Goal: Task Accomplishment & Management: Manage account settings

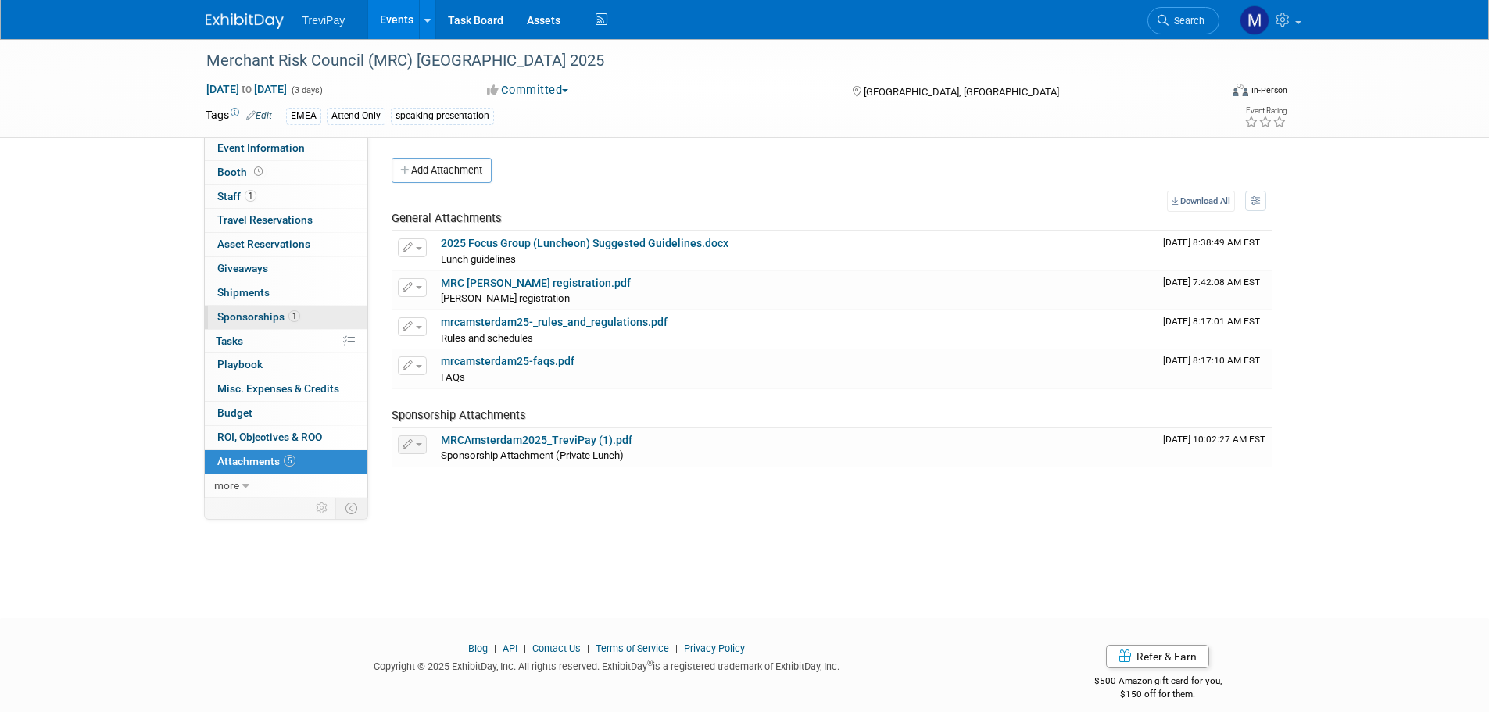
click at [243, 316] on span "Sponsorships 1" at bounding box center [258, 316] width 83 height 13
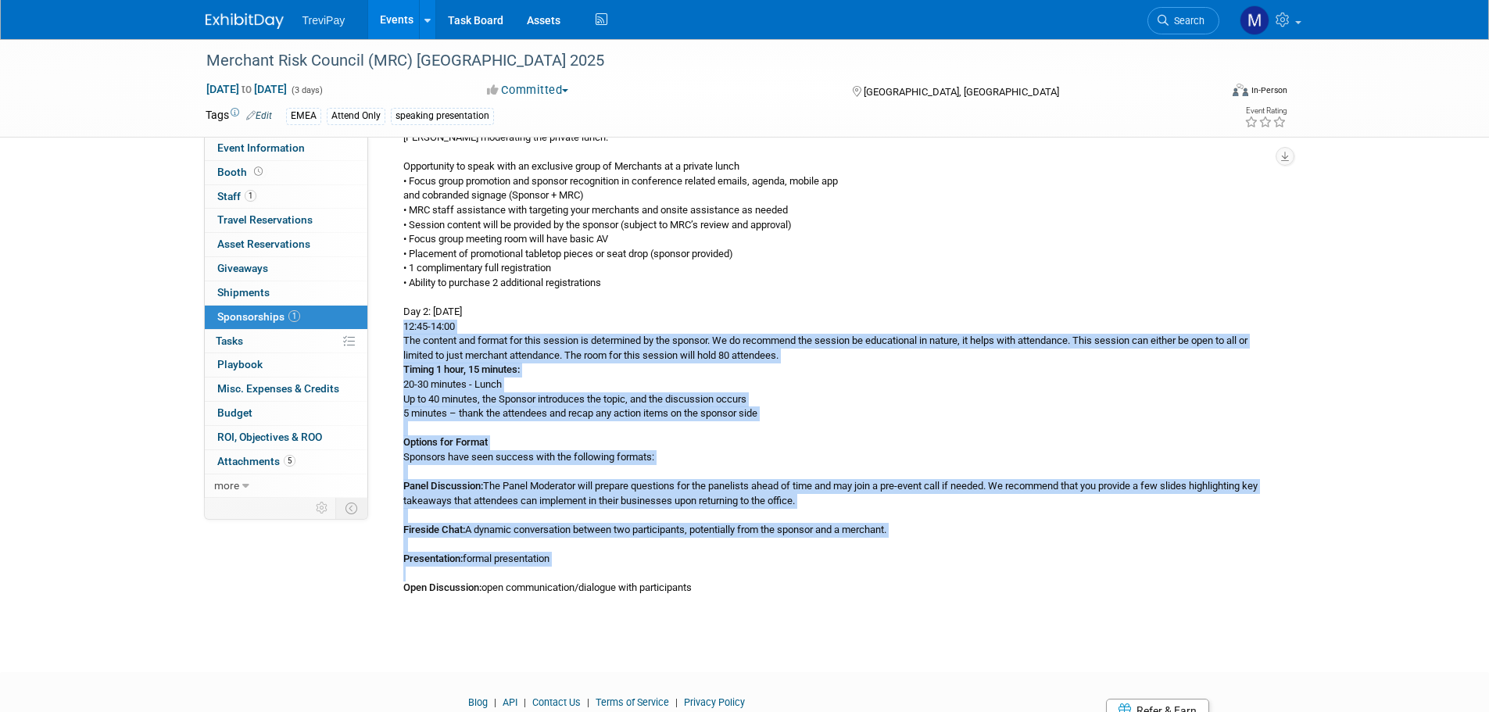
scroll to position [234, 0]
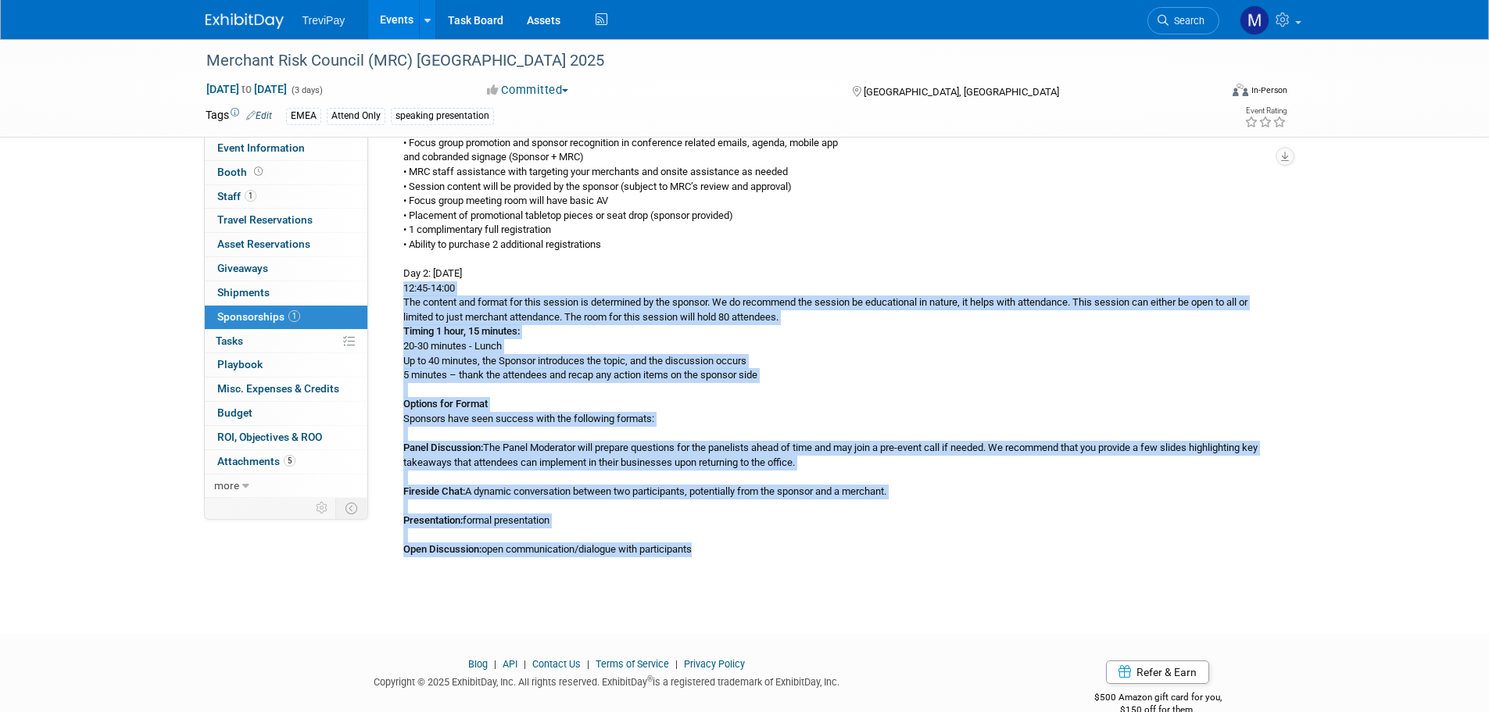
drag, startPoint x: 404, startPoint y: 444, endPoint x: 707, endPoint y: 547, distance: 320.3
click at [707, 547] on div "Inez moderating the private lunch. Opportunity to speak with an exclusive group…" at bounding box center [832, 324] width 881 height 467
copy div "12:45-14:00 The content and format for this session is determined by the sponso…"
drag, startPoint x: 495, startPoint y: 270, endPoint x: 432, endPoint y: 277, distance: 63.0
click at [432, 277] on div "Inez moderating the private lunch. Opportunity to speak with an exclusive group…" at bounding box center [832, 324] width 881 height 467
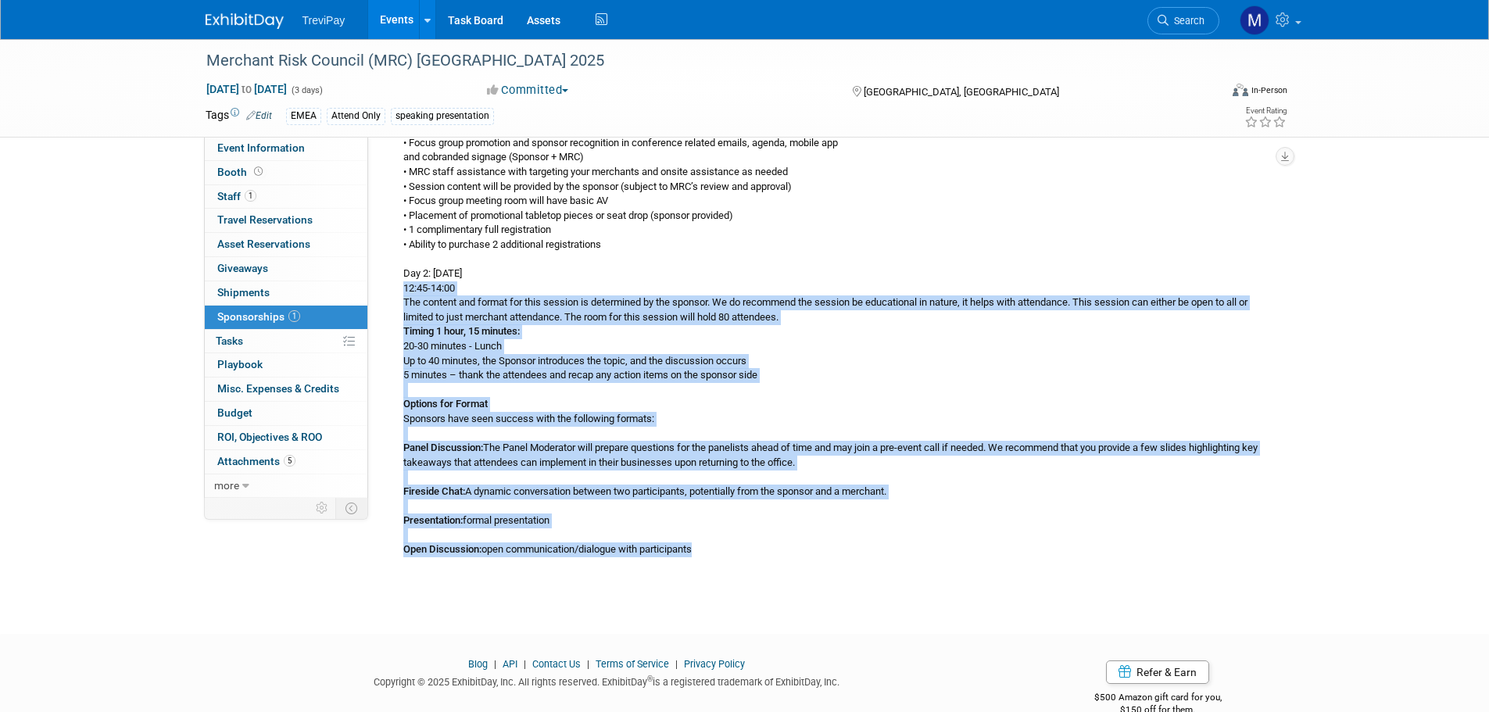
copy div "November 4"
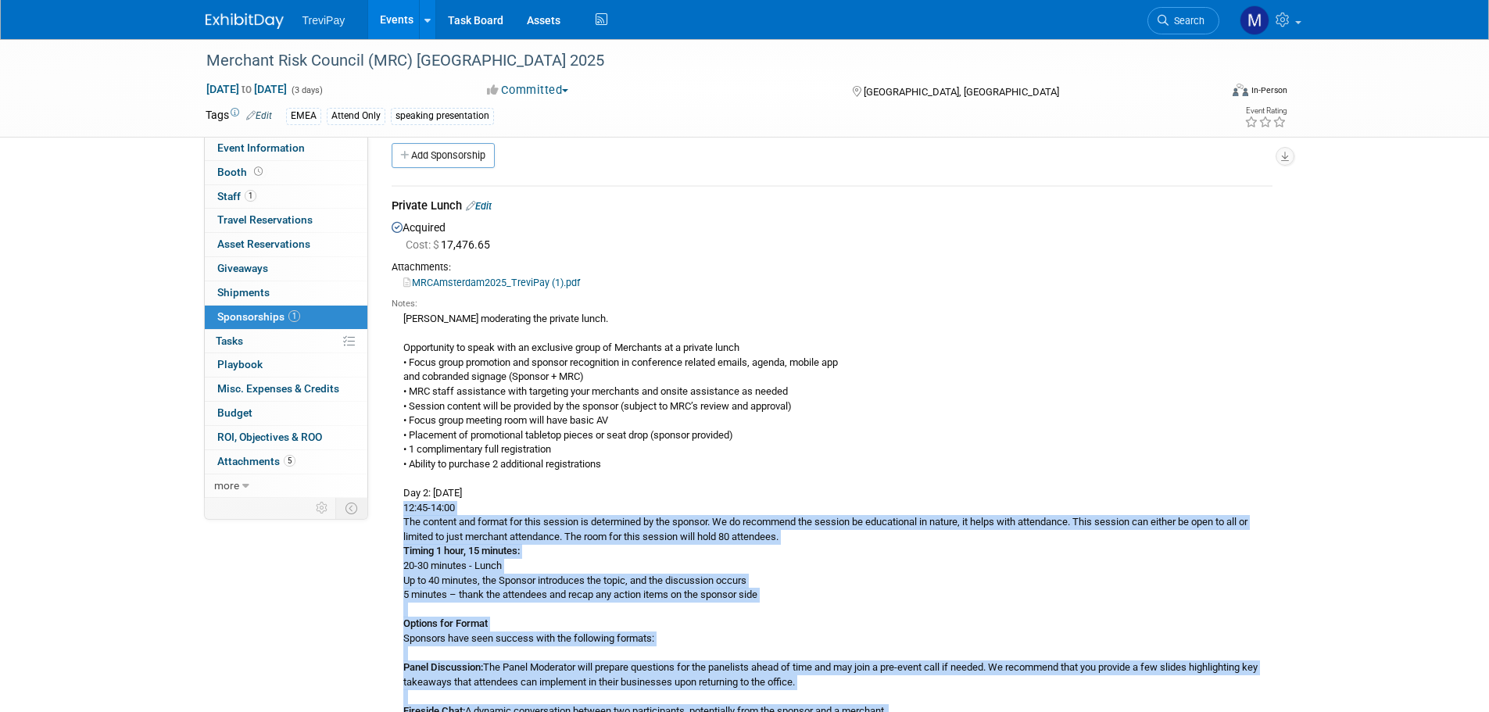
scroll to position [0, 0]
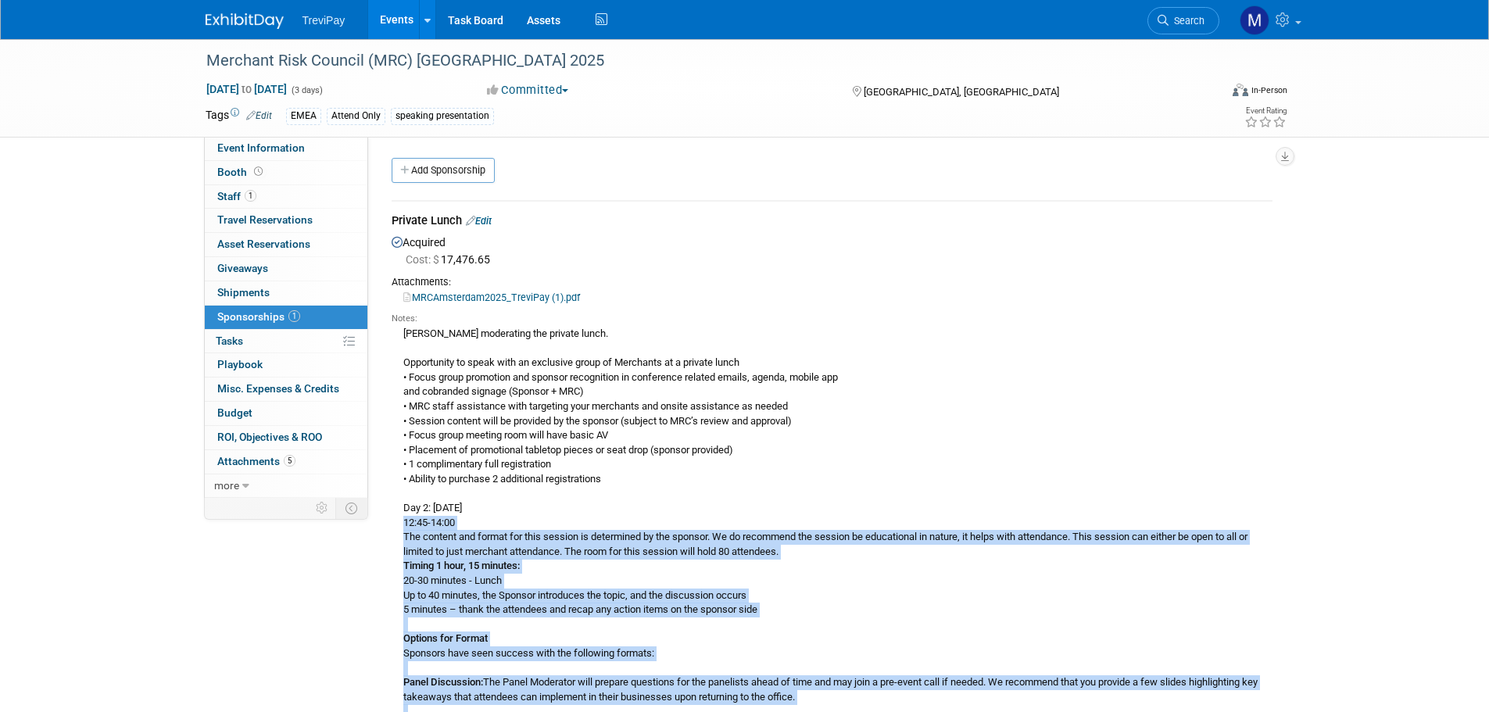
click at [488, 218] on link "Edit" at bounding box center [479, 221] width 26 height 12
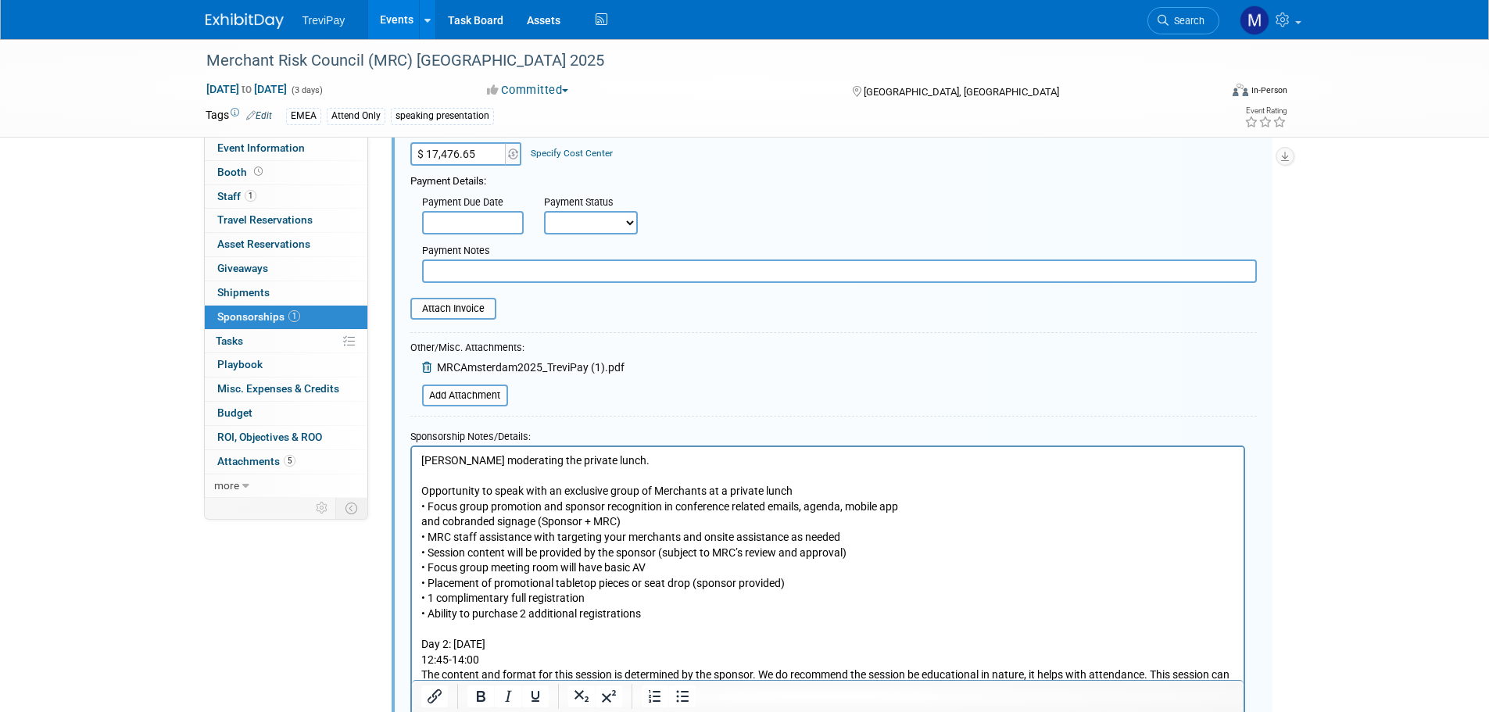
scroll to position [258, 0]
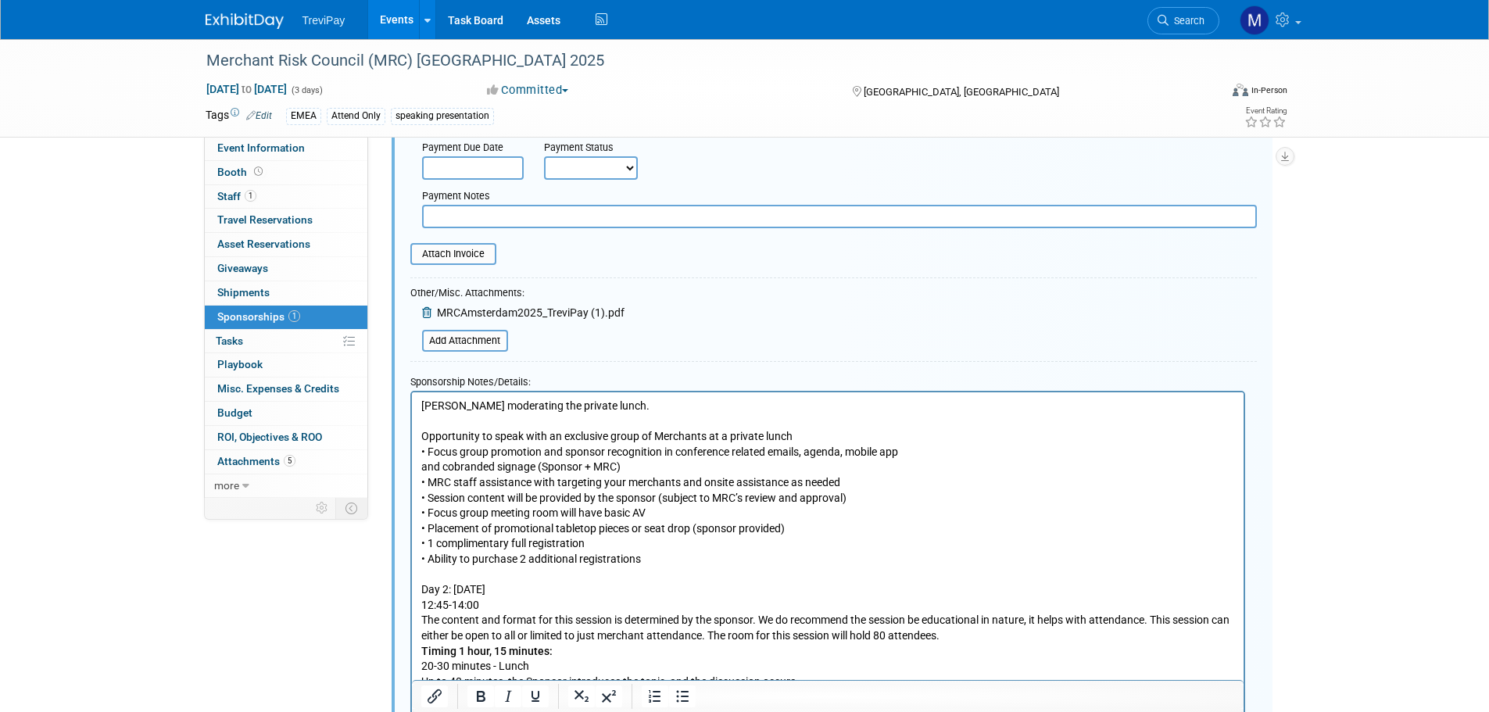
click at [589, 402] on p "Inez moderating the private lunch. Opportunity to speak with an exclusive group…" at bounding box center [828, 643] width 814 height 490
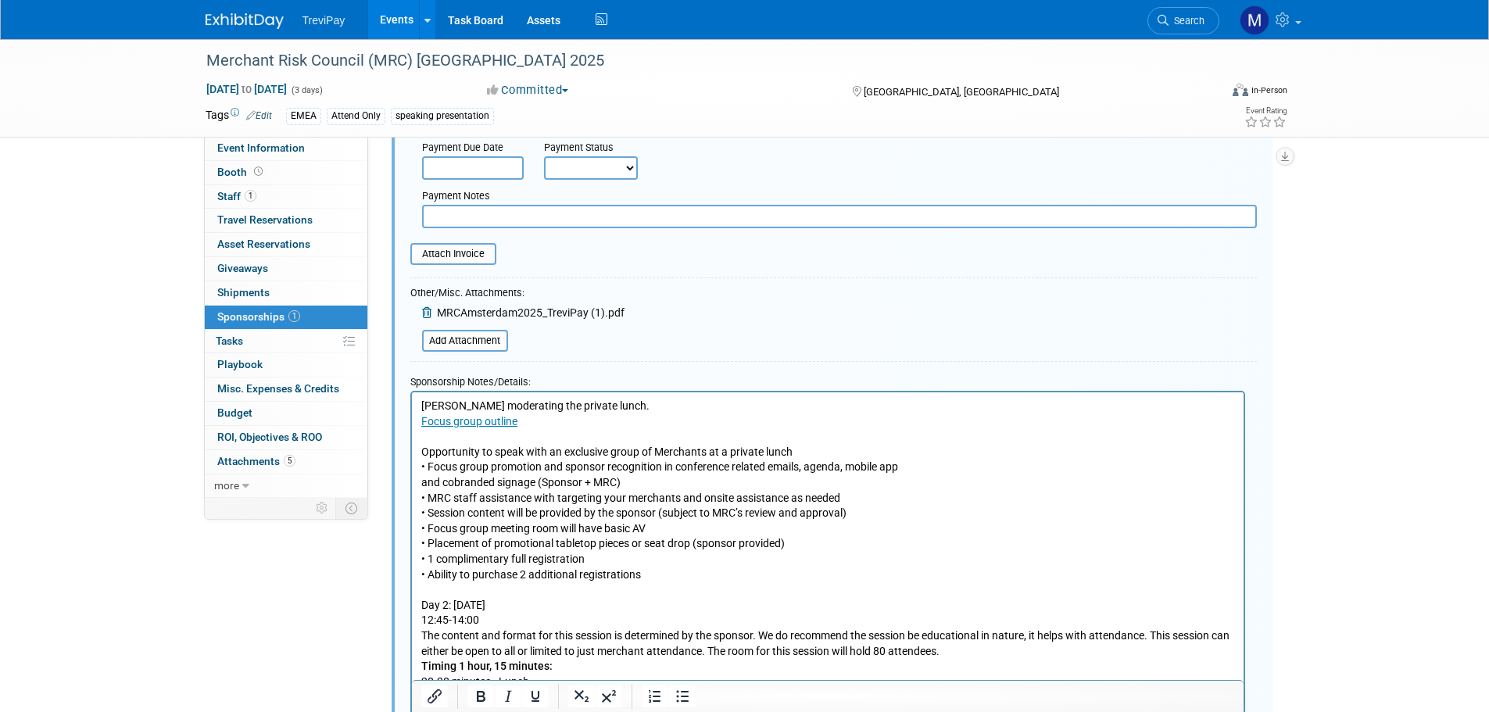
click at [596, 424] on p "Focus group outline Opportunity to speak with an exclusive group of Merchants a…" at bounding box center [828, 658] width 814 height 490
click at [1044, 440] on p "Focus group outline﻿ Opportunity to speak with an exclusive group of Merchants …" at bounding box center [828, 658] width 814 height 490
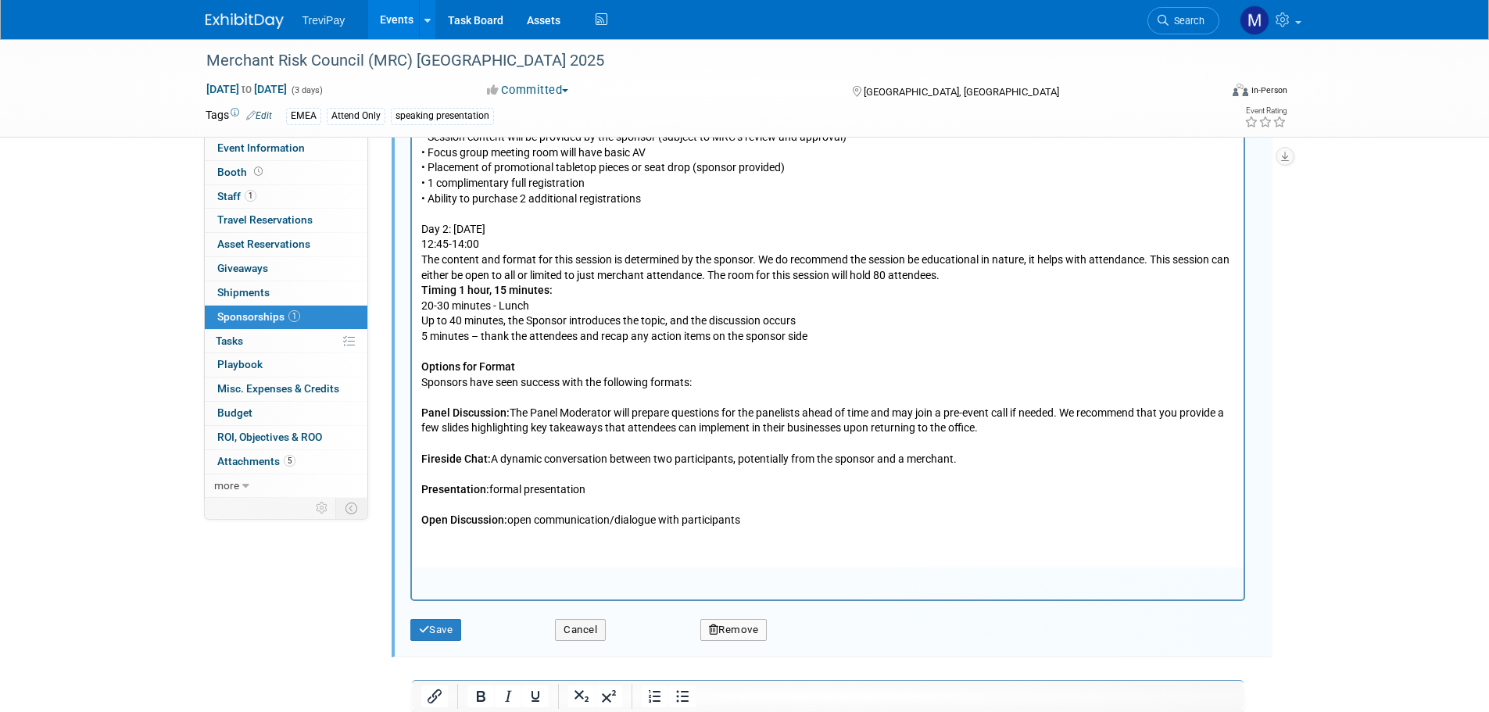
scroll to position [750, 0]
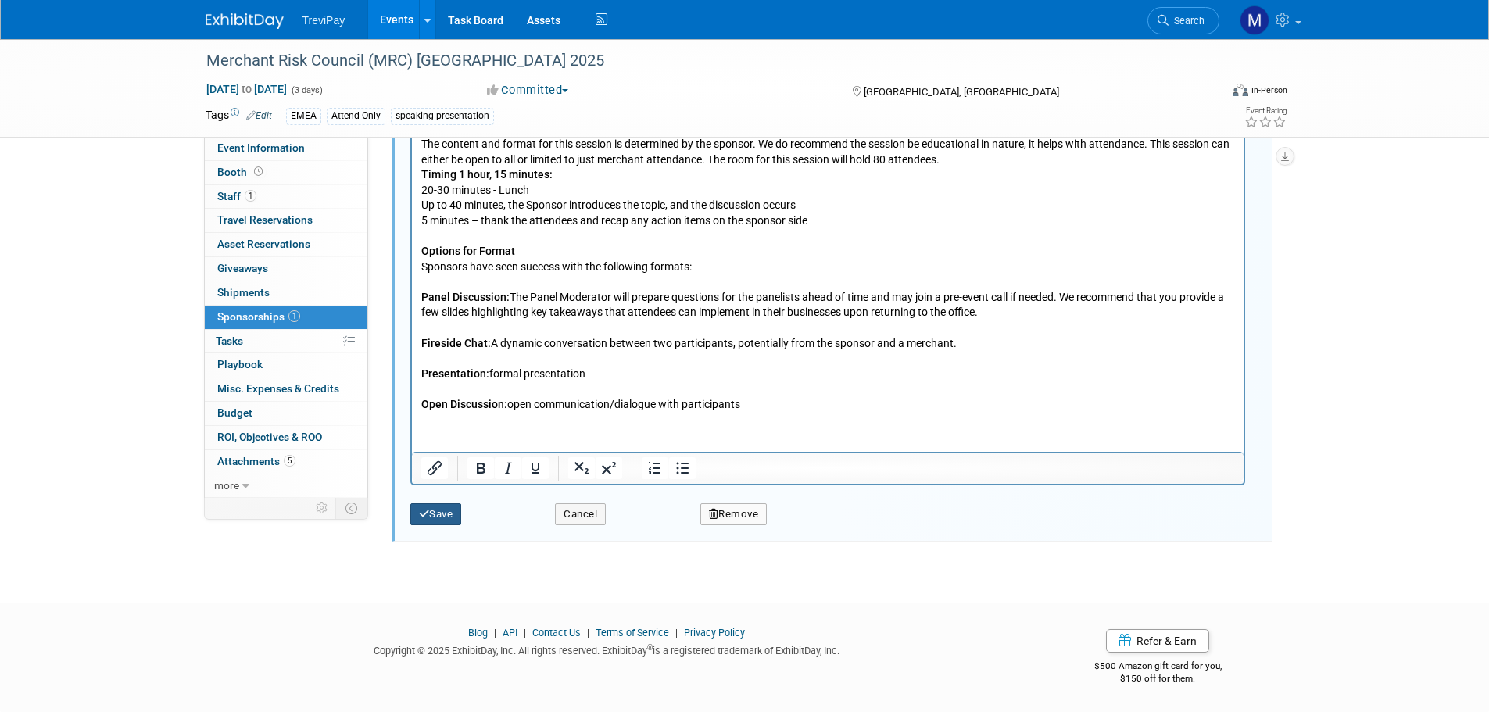
click at [443, 510] on button "Save" at bounding box center [436, 514] width 52 height 22
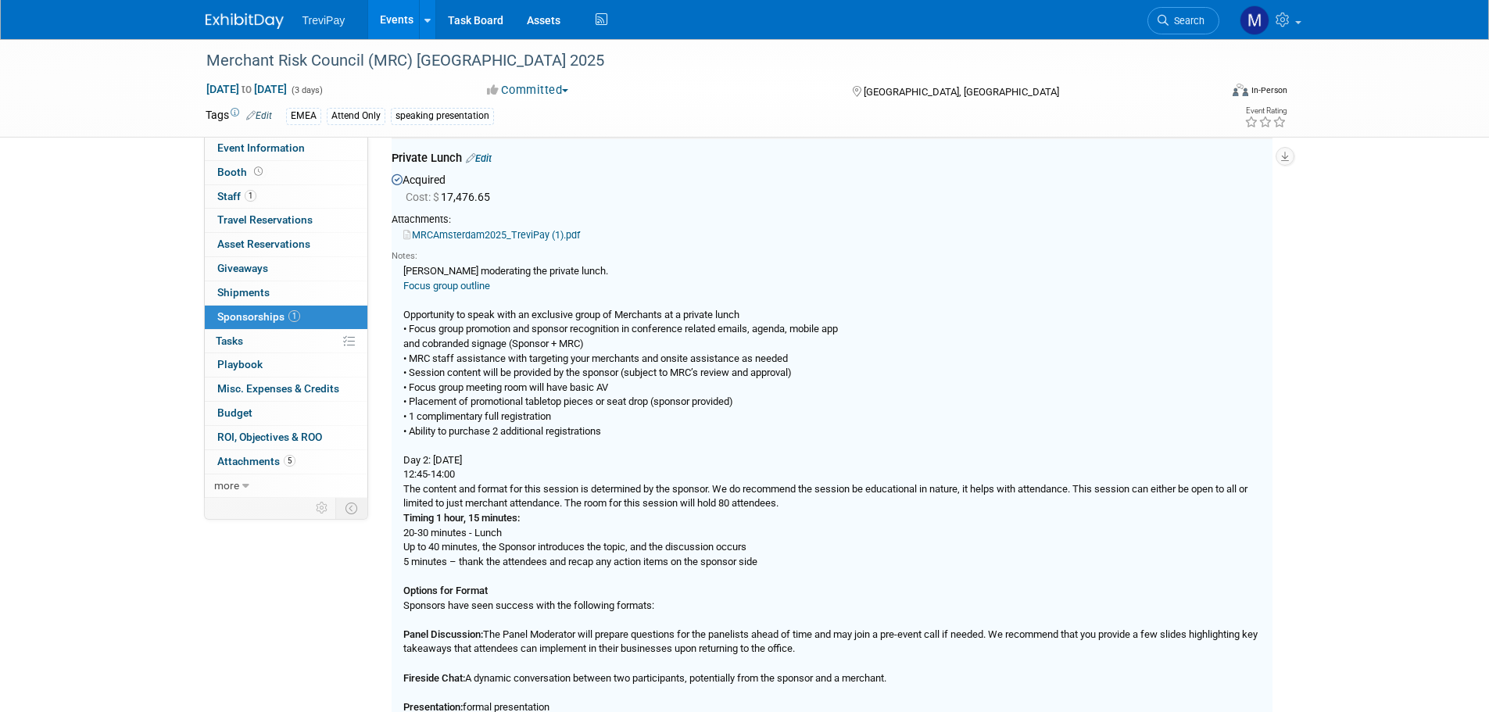
scroll to position [0, 0]
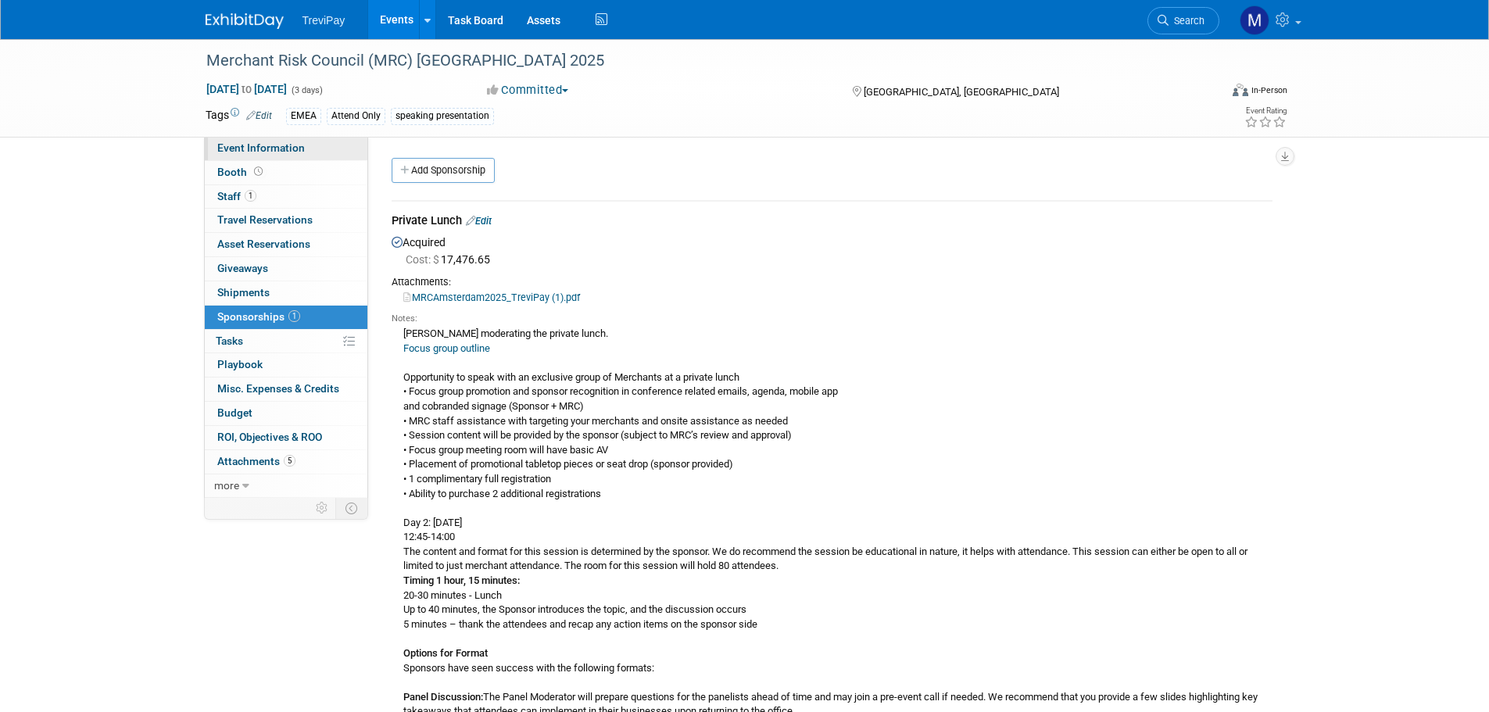
click at [284, 141] on link "Event Information" at bounding box center [286, 148] width 163 height 23
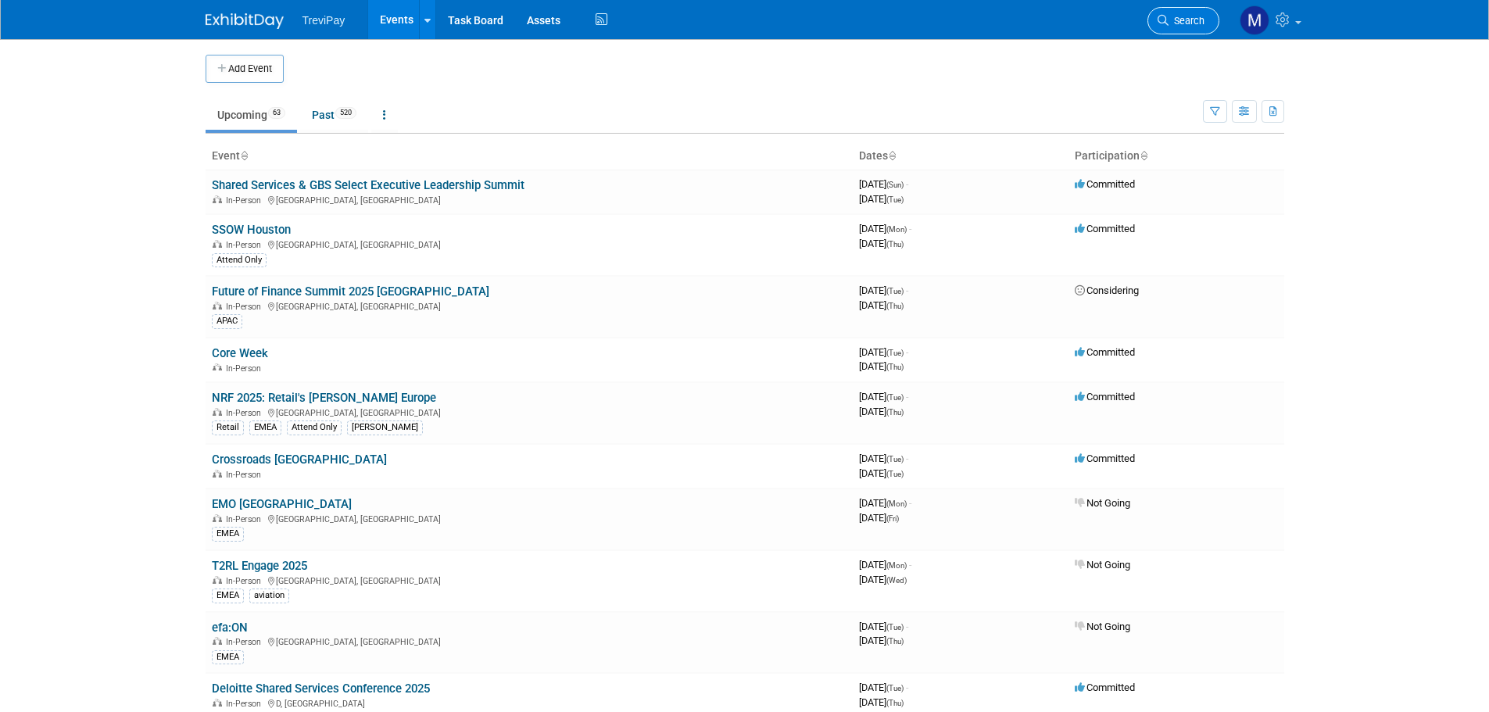
click at [1172, 17] on span "Search" at bounding box center [1187, 21] width 36 height 12
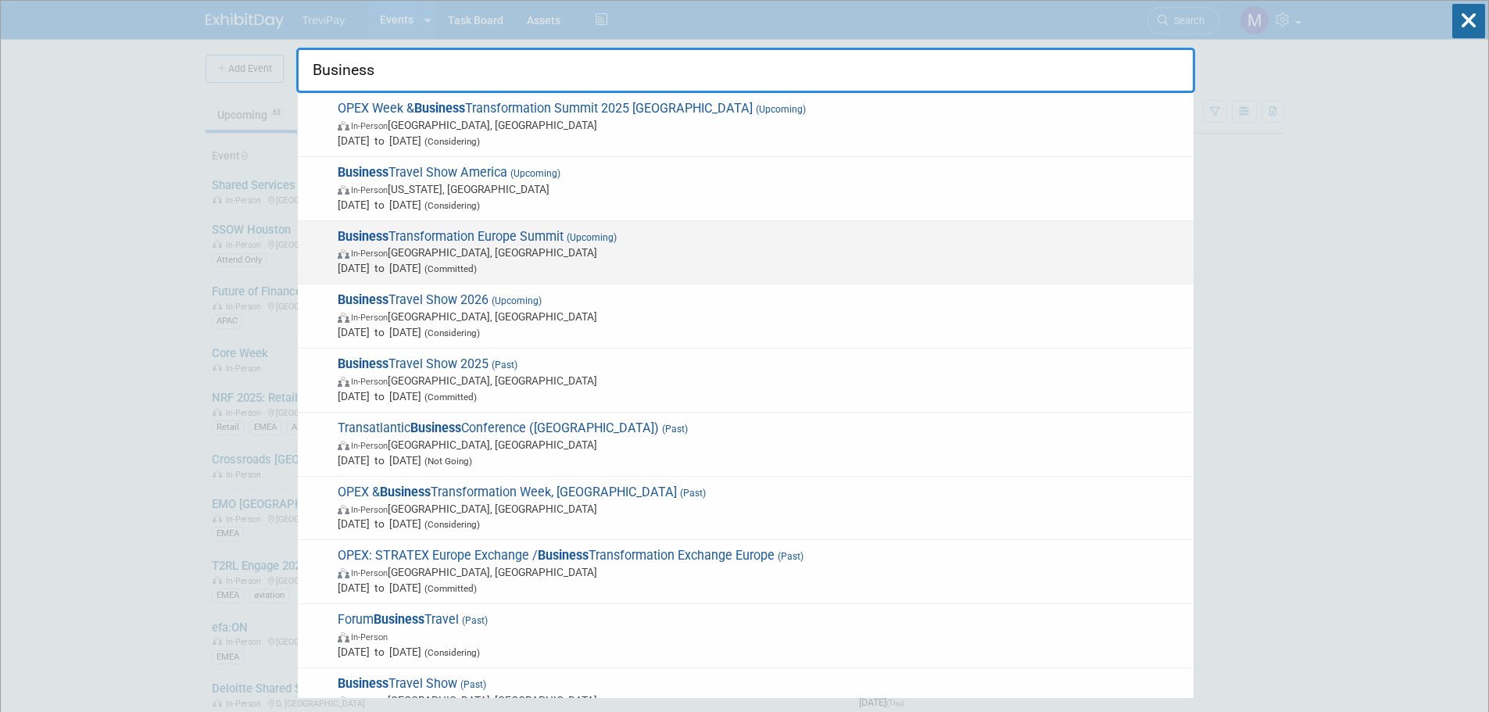
type input "Business"
click at [585, 238] on span "(Upcoming)" at bounding box center [590, 237] width 53 height 11
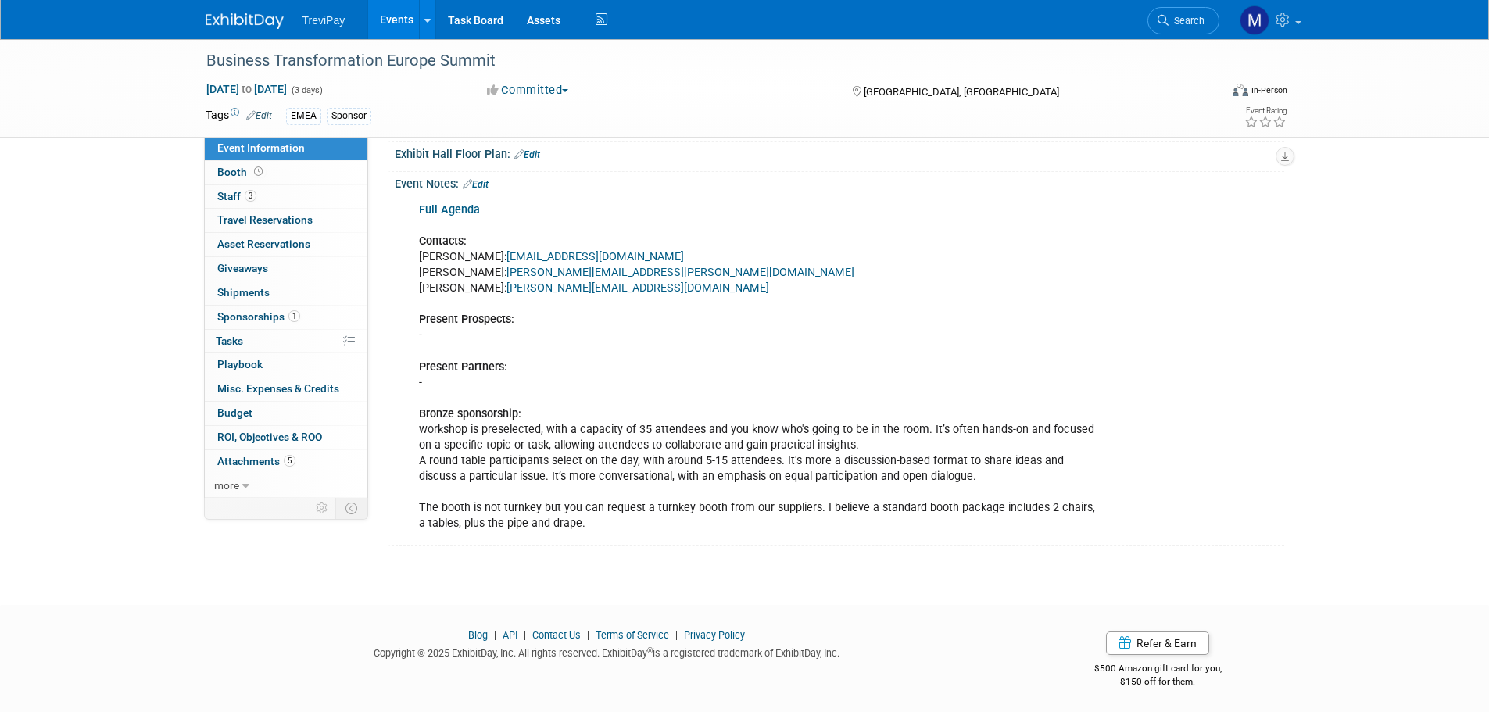
scroll to position [347, 0]
click at [476, 451] on div "Full Agenda Contacts: [PERSON_NAME]: [PERSON_NAME][EMAIL_ADDRESS][DOMAIN_NAME] …" at bounding box center [760, 366] width 704 height 345
drag, startPoint x: 633, startPoint y: 426, endPoint x: 700, endPoint y: 426, distance: 66.4
click at [700, 426] on div "Full Agenda Contacts: [PERSON_NAME]: [PERSON_NAME][EMAIL_ADDRESS][DOMAIN_NAME] …" at bounding box center [760, 366] width 704 height 345
copy div "35 attendees"
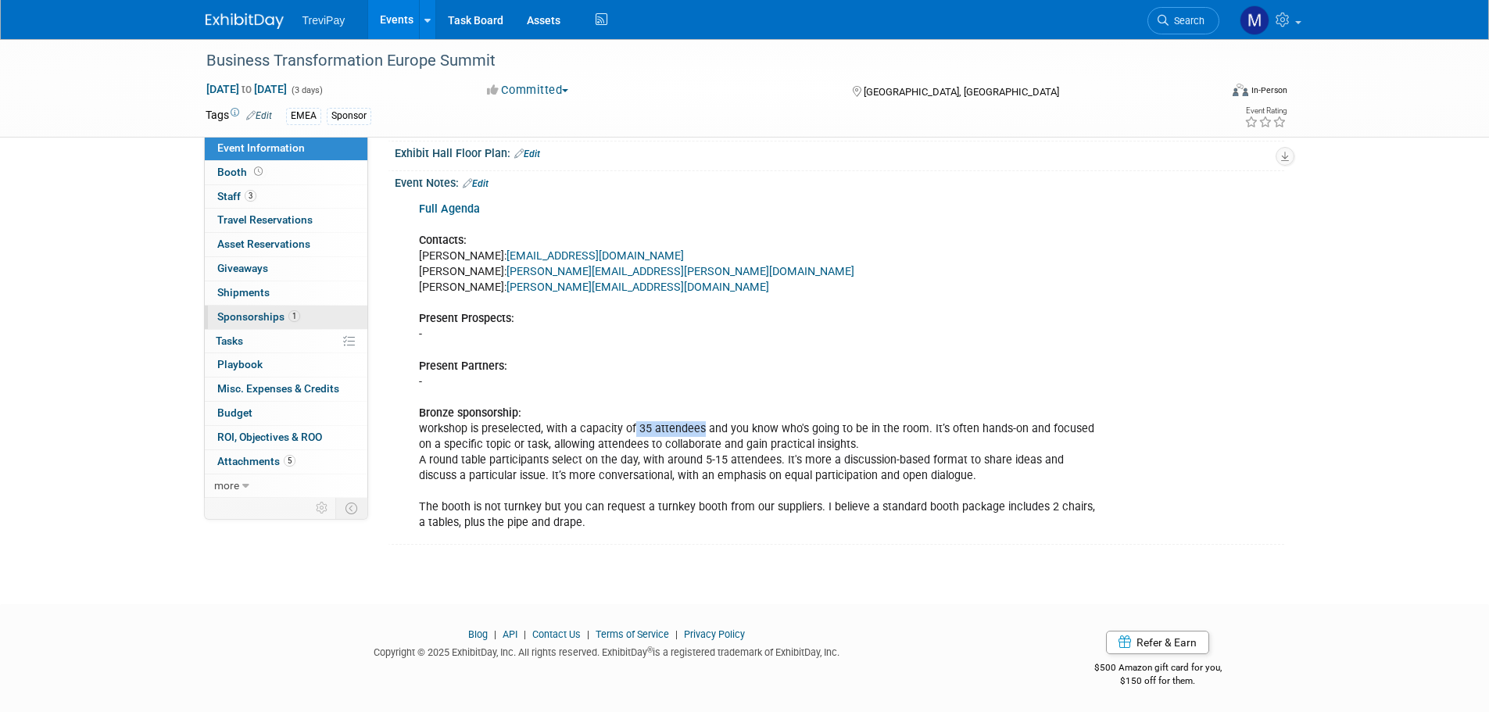
click at [249, 323] on link "1 Sponsorships 1" at bounding box center [286, 317] width 163 height 23
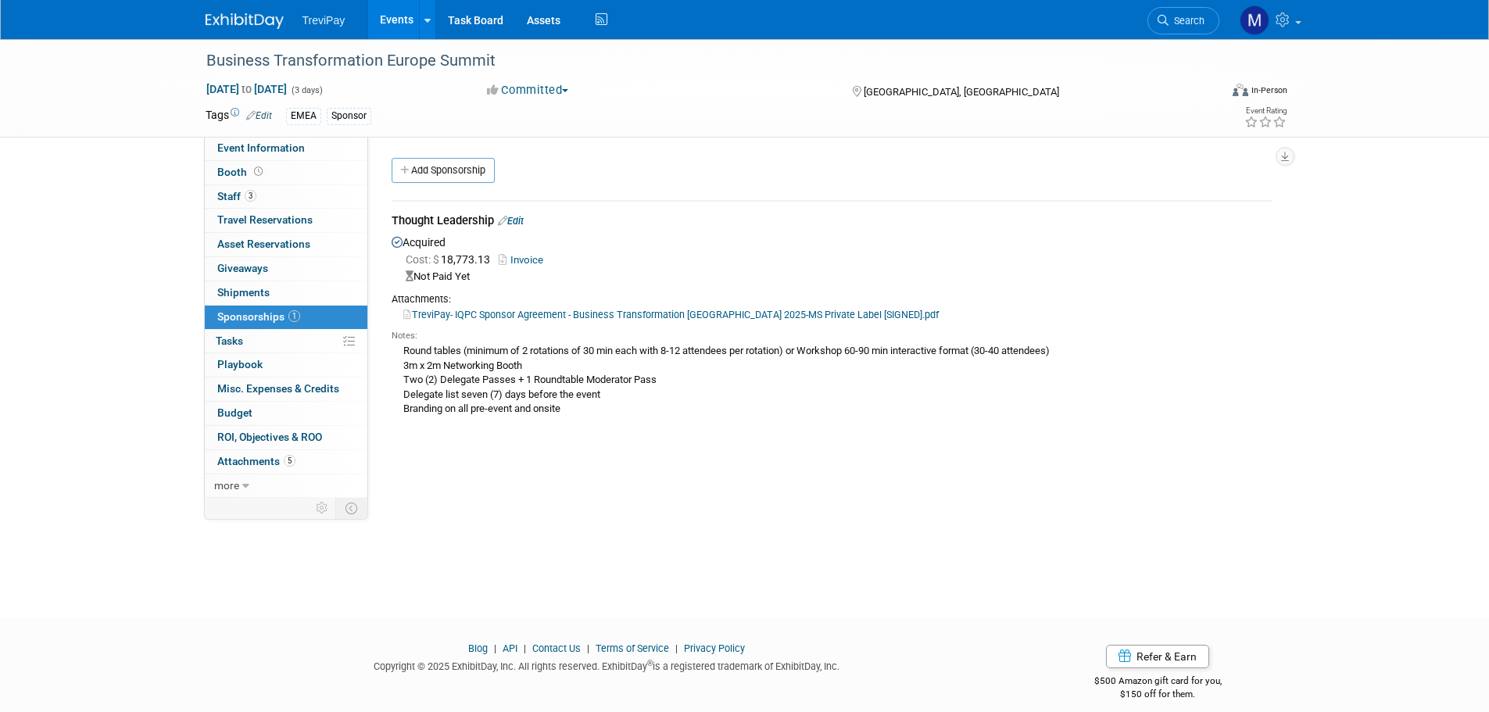
drag, startPoint x: 809, startPoint y: 348, endPoint x: 897, endPoint y: 351, distance: 87.6
click at [897, 351] on div "Round tables (minimum of 2 rotations of 30 min each with 8-12 attendees per rot…" at bounding box center [832, 379] width 881 height 74
click at [895, 356] on div "Round tables (minimum of 2 rotations of 30 min each with 8-12 attendees per rot…" at bounding box center [832, 379] width 881 height 74
drag, startPoint x: 857, startPoint y: 351, endPoint x: 904, endPoint y: 351, distance: 46.1
click at [904, 351] on div "Round tables (minimum of 2 rotations of 30 min each with 8-12 attendees per rot…" at bounding box center [832, 379] width 881 height 74
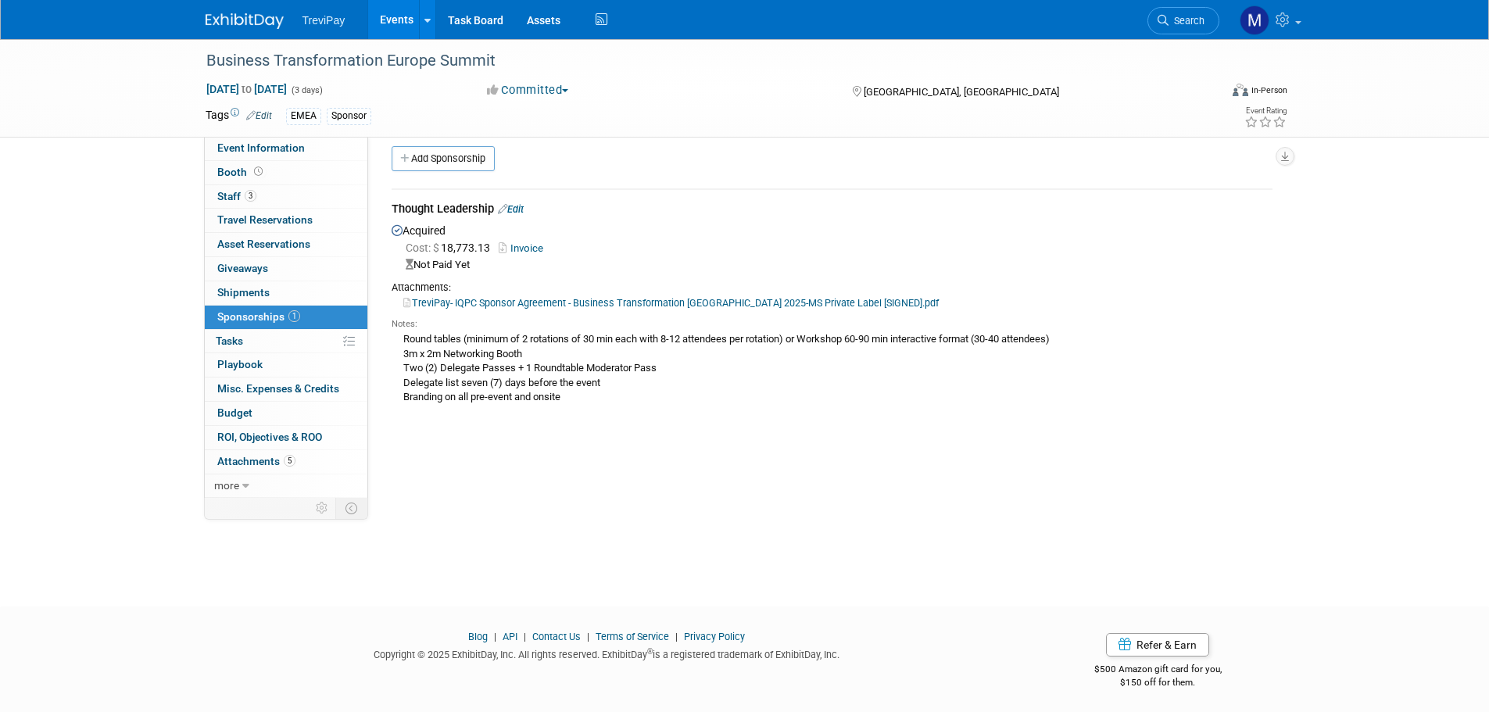
scroll to position [16, 0]
copy div "60-90 min"
click at [473, 297] on link "TreviPay- IQPC Sponsor Agreement - Business Transformation [GEOGRAPHIC_DATA] 20…" at bounding box center [670, 299] width 535 height 12
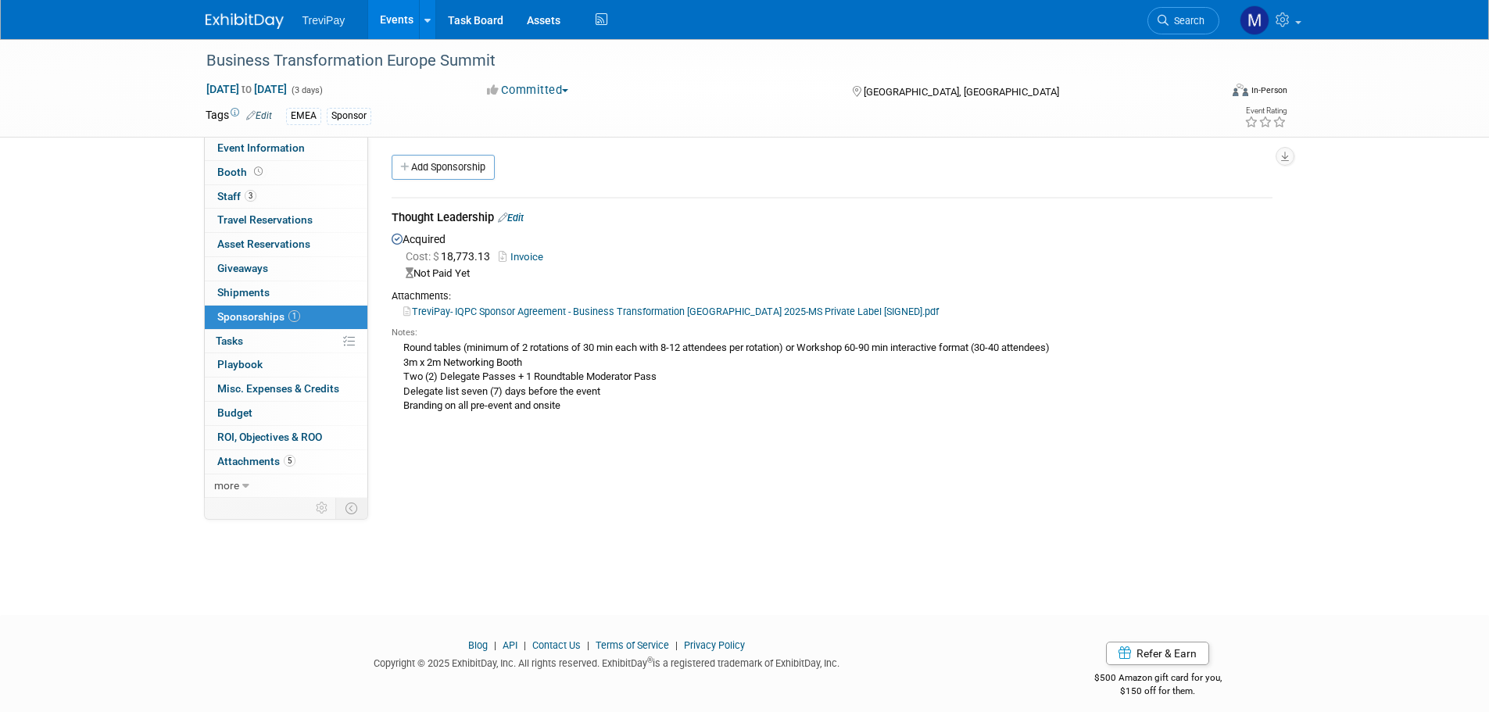
scroll to position [0, 0]
click at [519, 217] on link "Edit" at bounding box center [511, 221] width 26 height 12
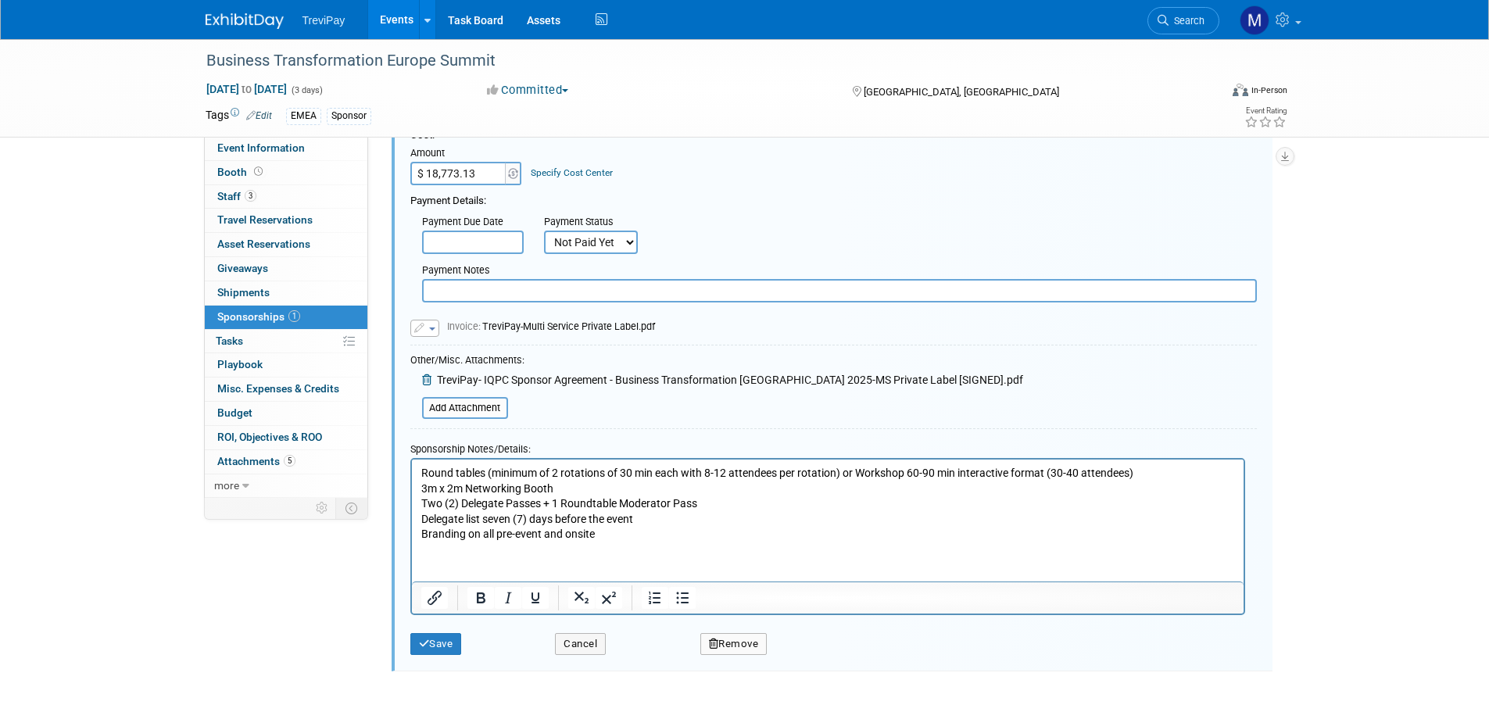
scroll to position [258, 0]
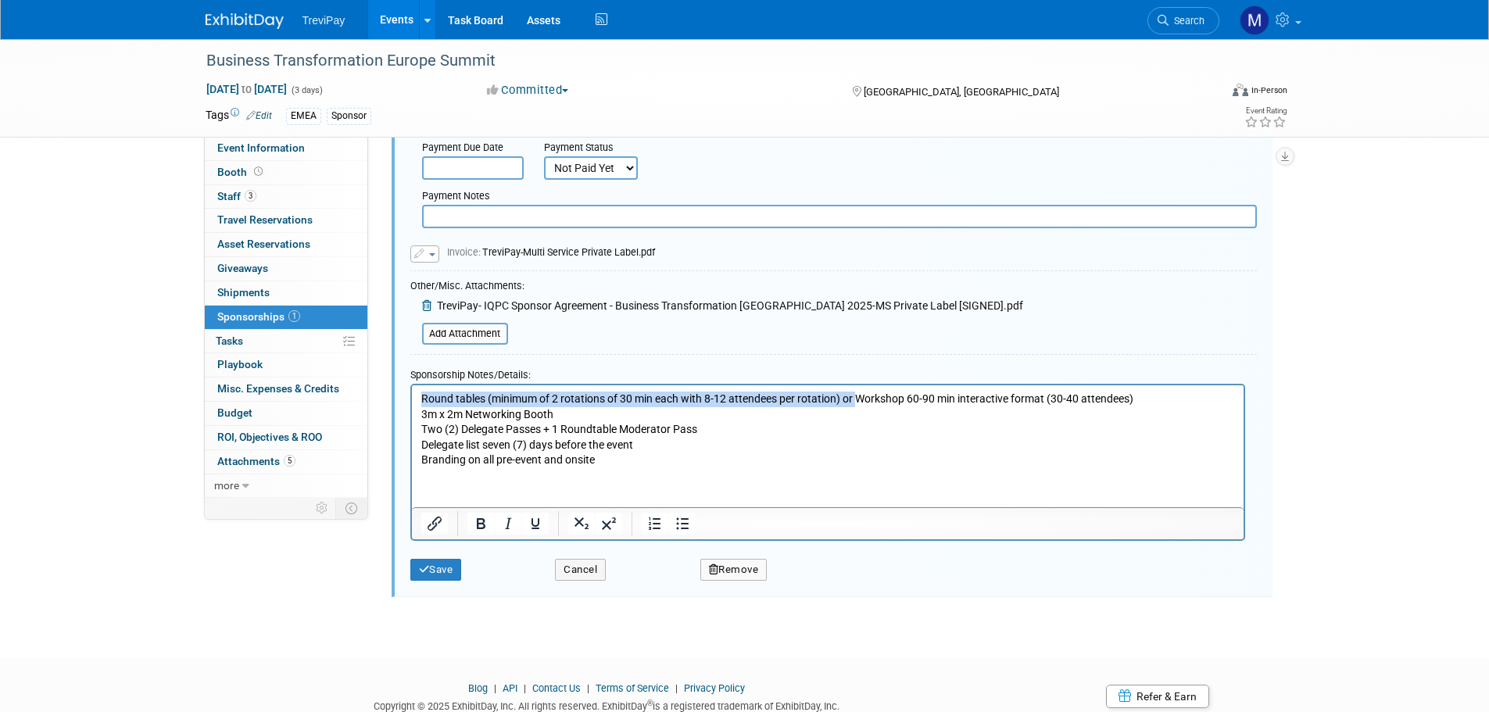
drag, startPoint x: 857, startPoint y: 399, endPoint x: 416, endPoint y: 403, distance: 440.9
click at [416, 403] on html "Round tables (minimum of 2 rotations of 30 min each with 8-12 attendees per rot…" at bounding box center [827, 426] width 832 height 83
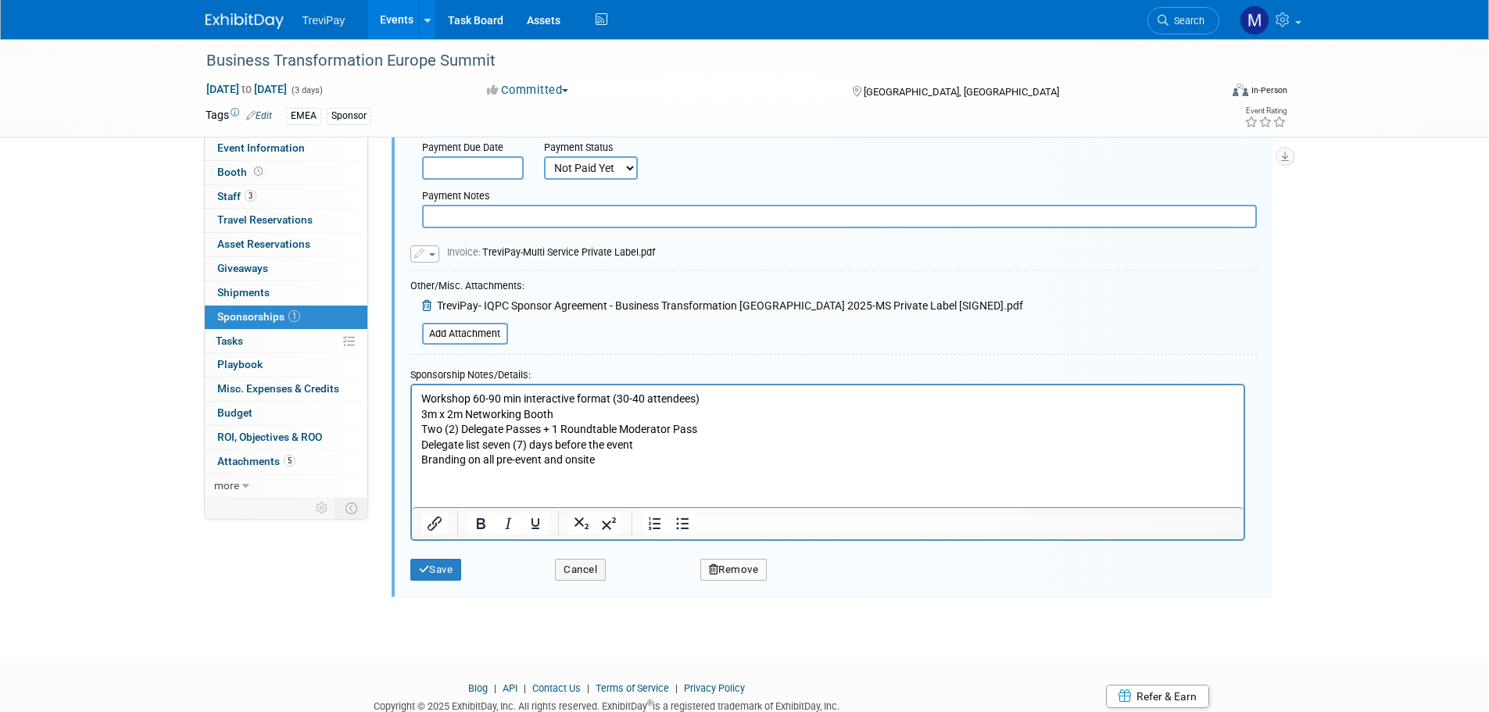
click at [614, 461] on p "Workshop 60-90 min interactive format (30-40 attendees) 3m x 2m Networking Boot…" at bounding box center [828, 430] width 814 height 77
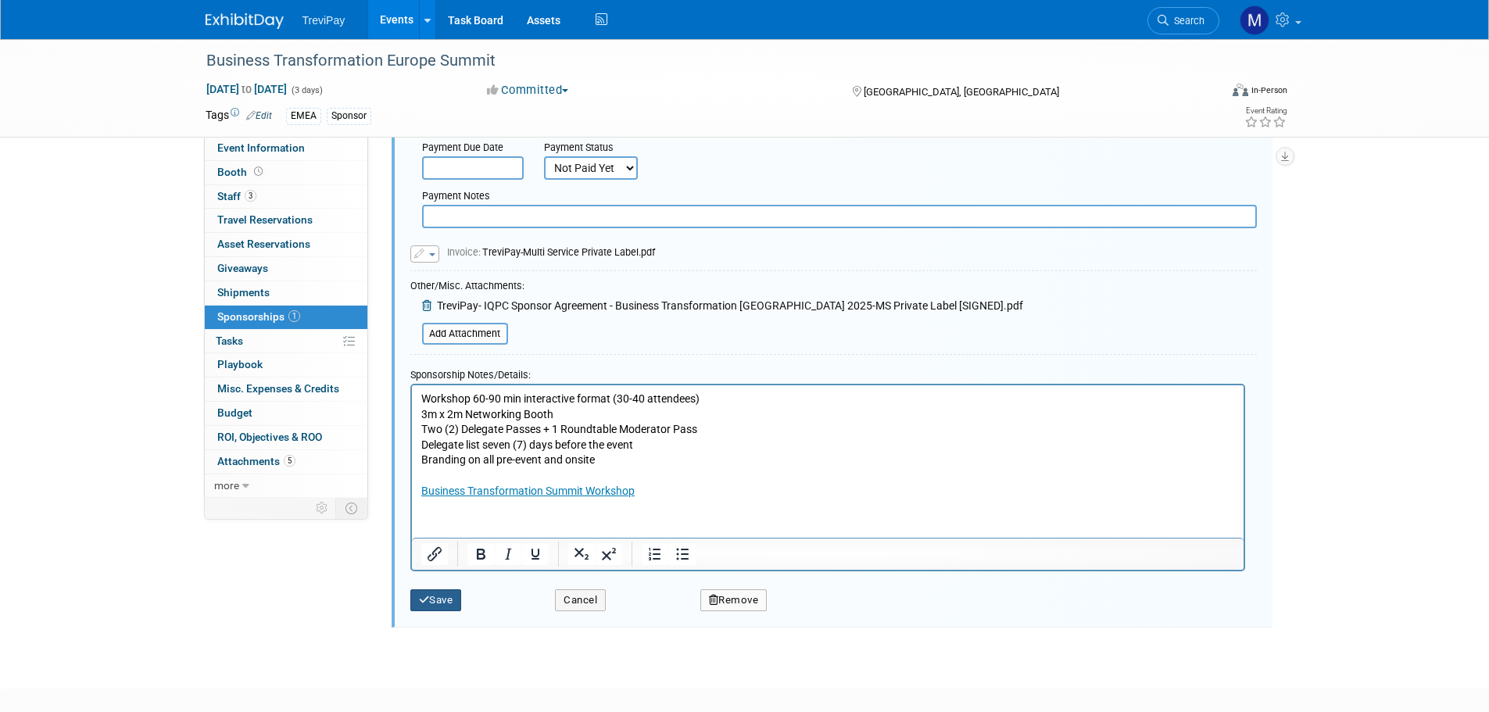
click at [453, 603] on button "Save" at bounding box center [436, 600] width 52 height 22
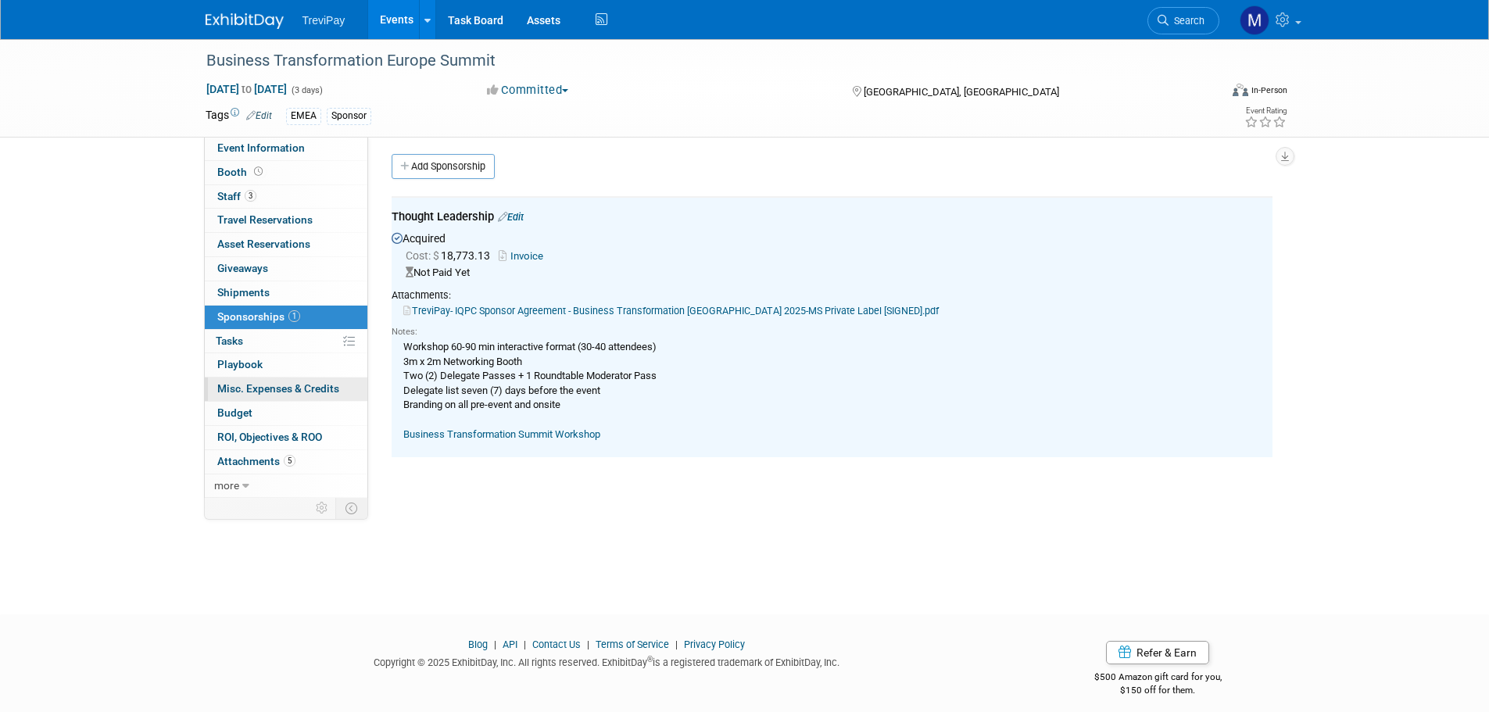
scroll to position [0, 0]
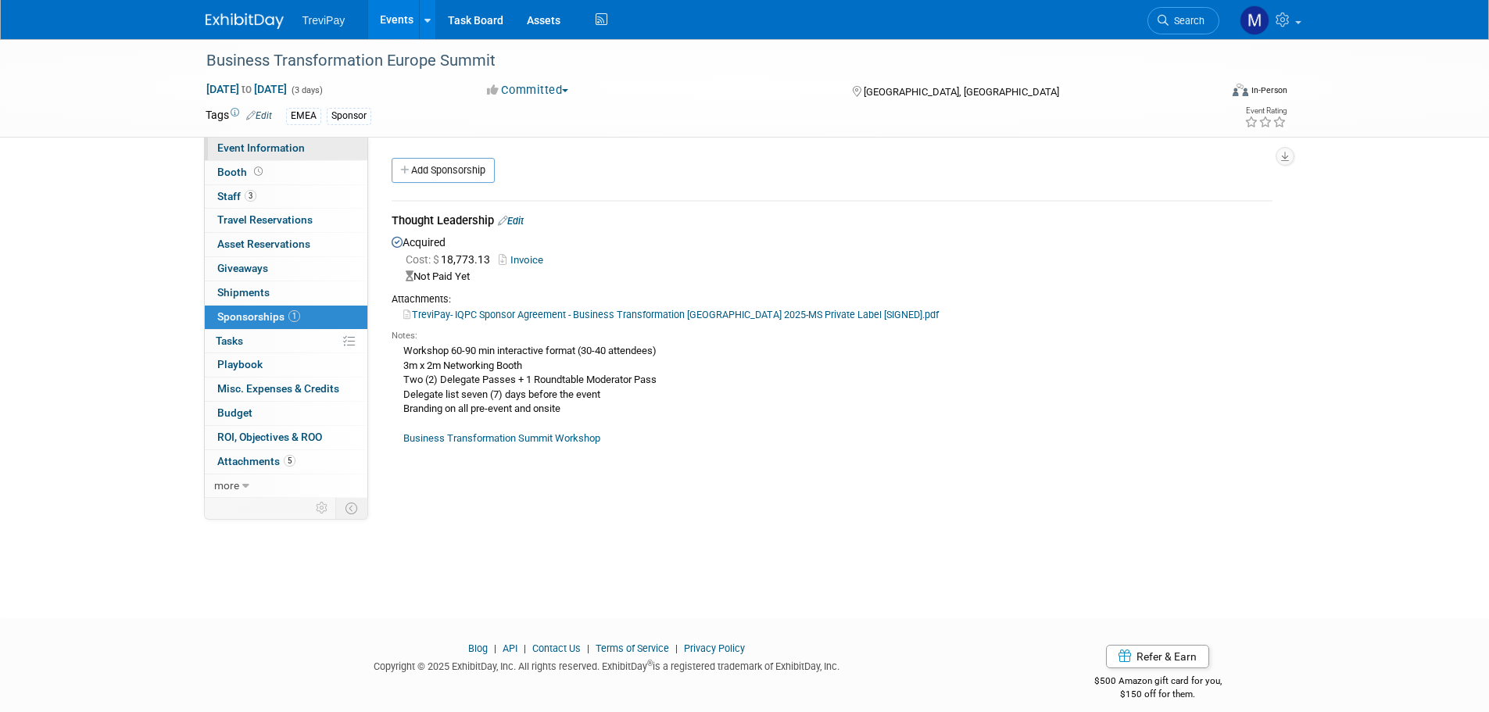
click at [270, 141] on link "Event Information" at bounding box center [286, 148] width 163 height 23
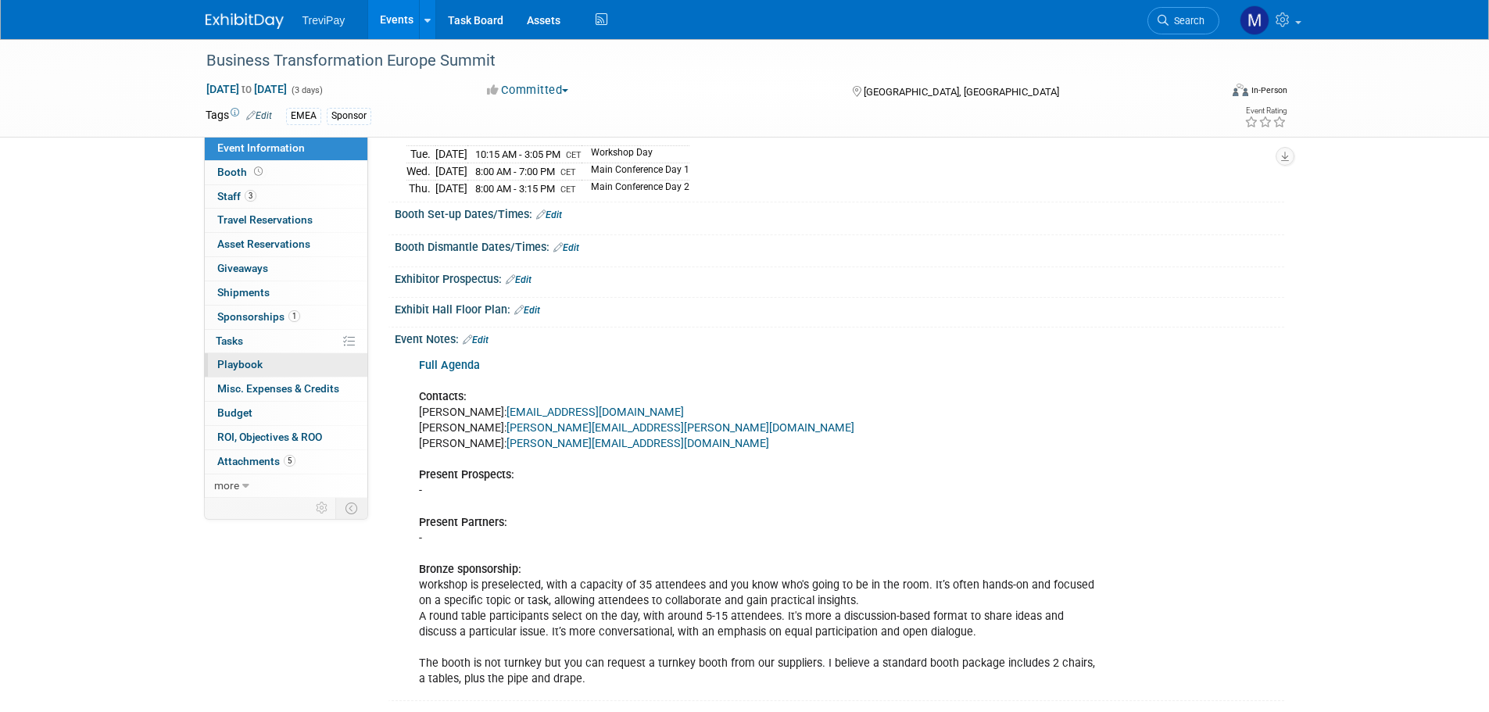
scroll to position [34, 0]
